Goal: Navigation & Orientation: Find specific page/section

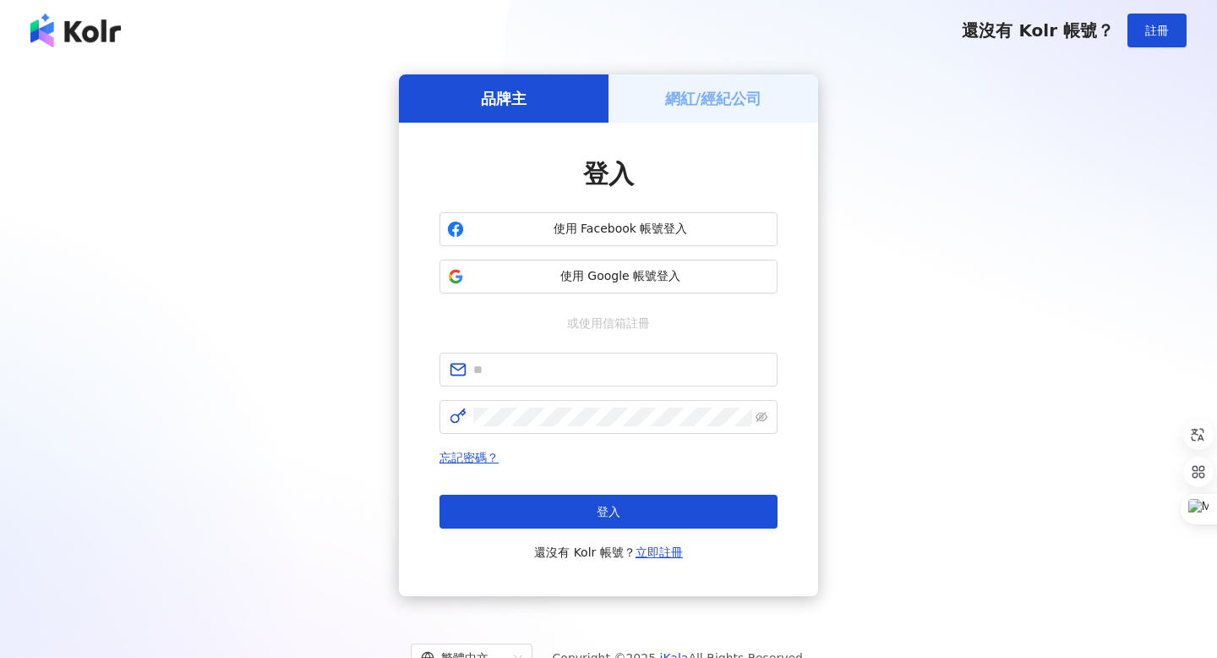
click at [549, 230] on span "使用 Facebook 帳號登入" at bounding box center [620, 229] width 299 height 17
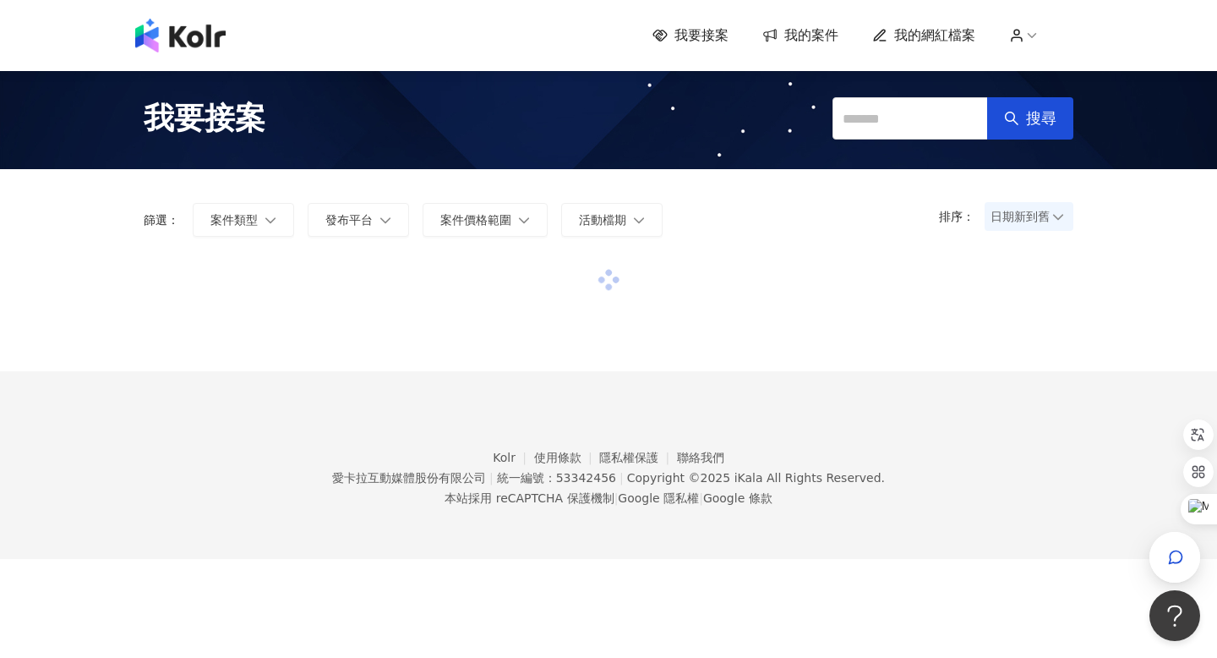
click at [199, 39] on img at bounding box center [180, 36] width 90 height 34
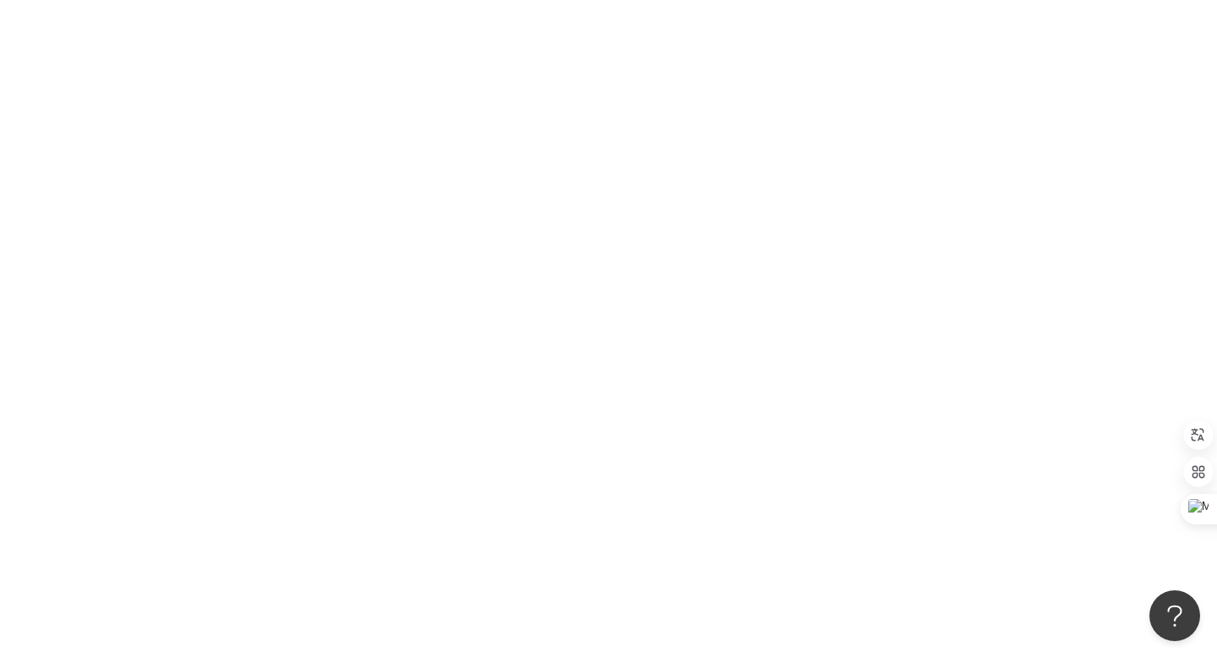
click at [199, 40] on div at bounding box center [608, 329] width 1217 height 658
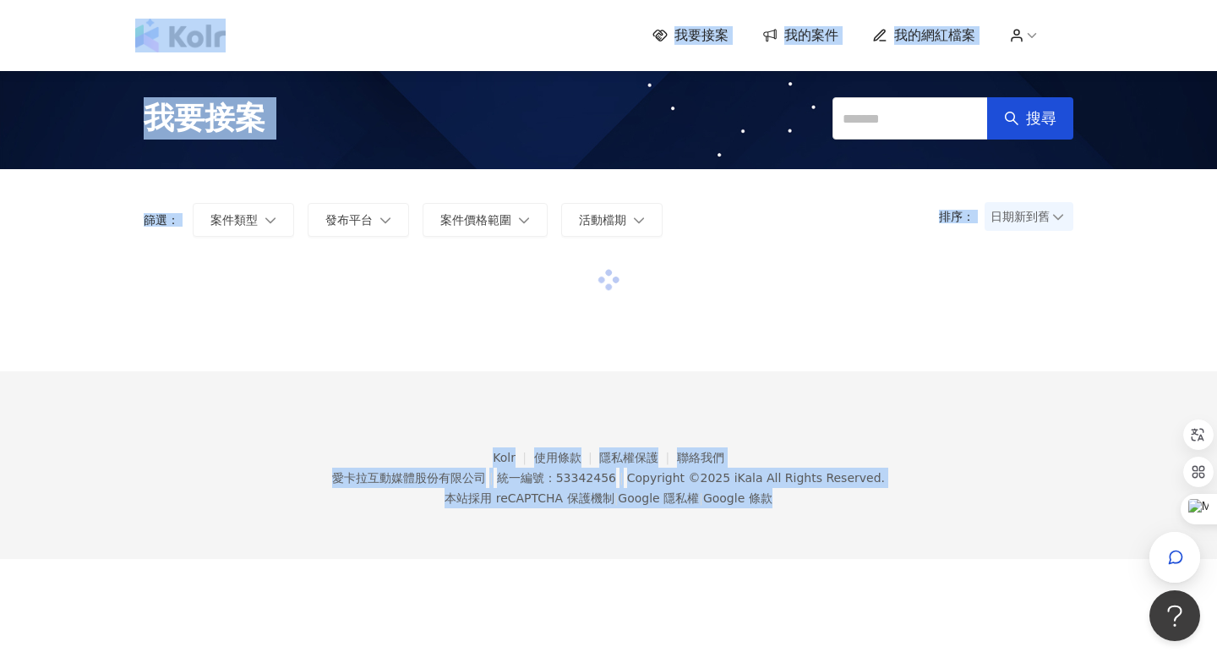
click at [199, 40] on img at bounding box center [180, 36] width 90 height 34
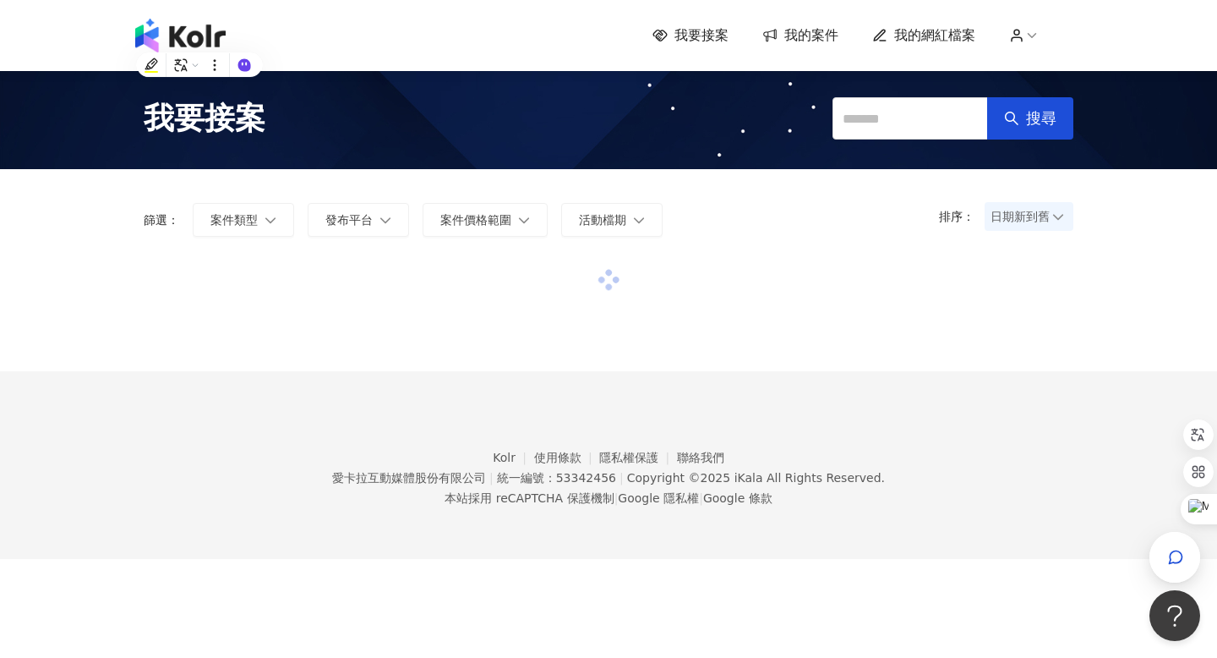
click at [391, 350] on div at bounding box center [609, 314] width 930 height 113
